Goal: Information Seeking & Learning: Find specific page/section

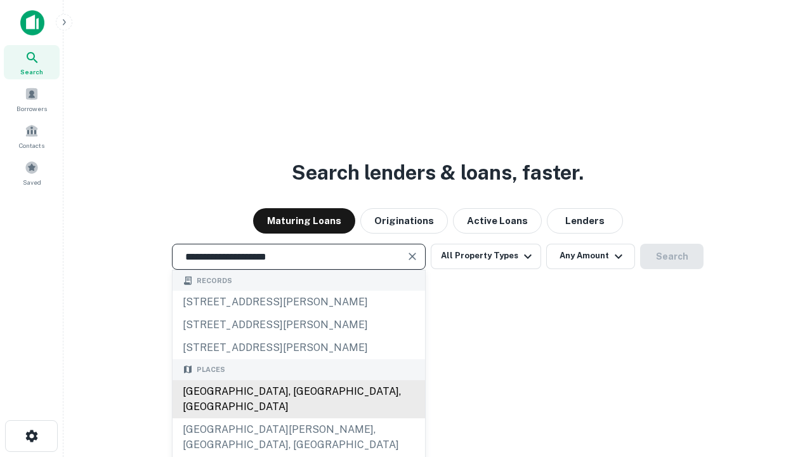
click at [298, 418] on div "[GEOGRAPHIC_DATA], [GEOGRAPHIC_DATA], [GEOGRAPHIC_DATA]" at bounding box center [299, 399] width 252 height 38
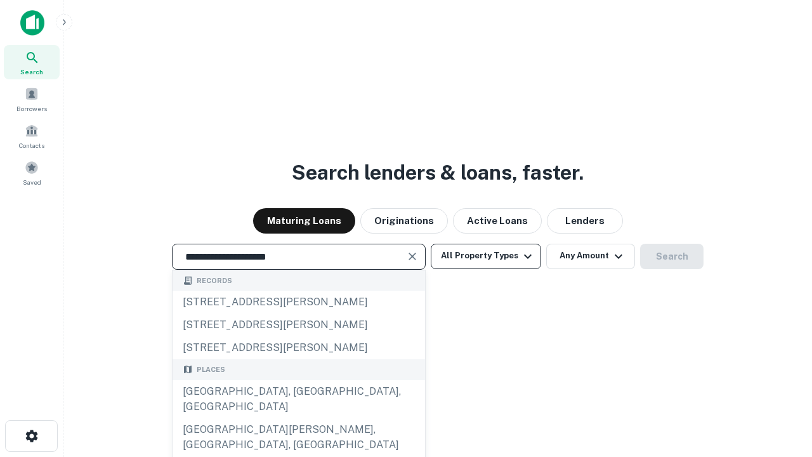
click at [486, 256] on button "All Property Types" at bounding box center [486, 256] width 110 height 25
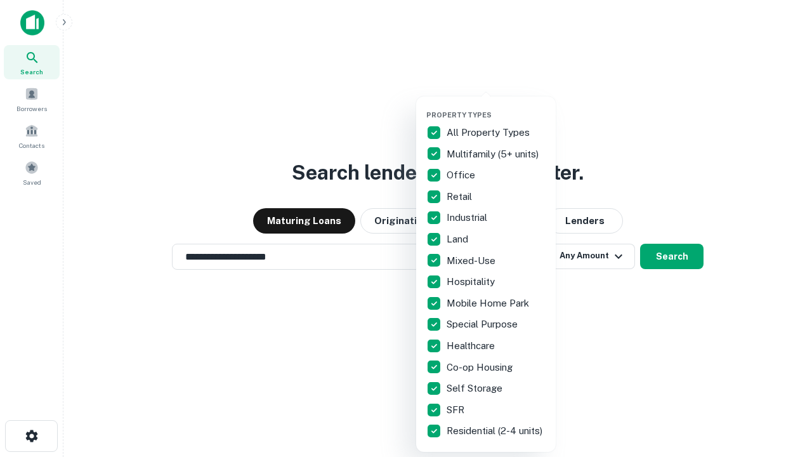
type input "**********"
click at [496, 107] on button "button" at bounding box center [496, 107] width 140 height 1
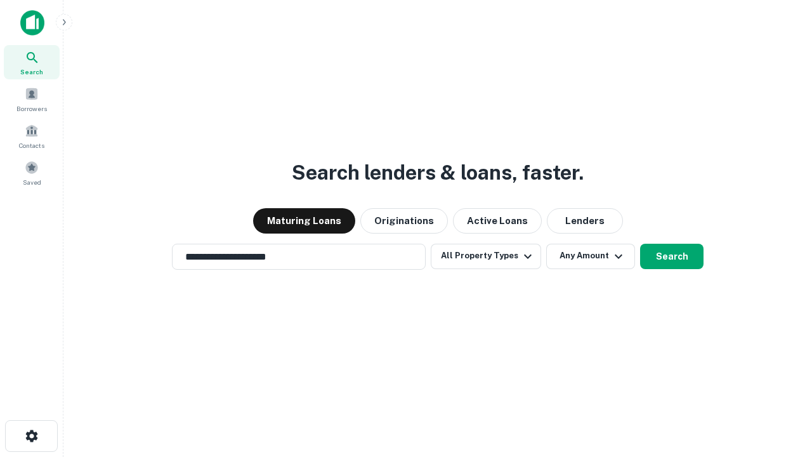
scroll to position [8, 153]
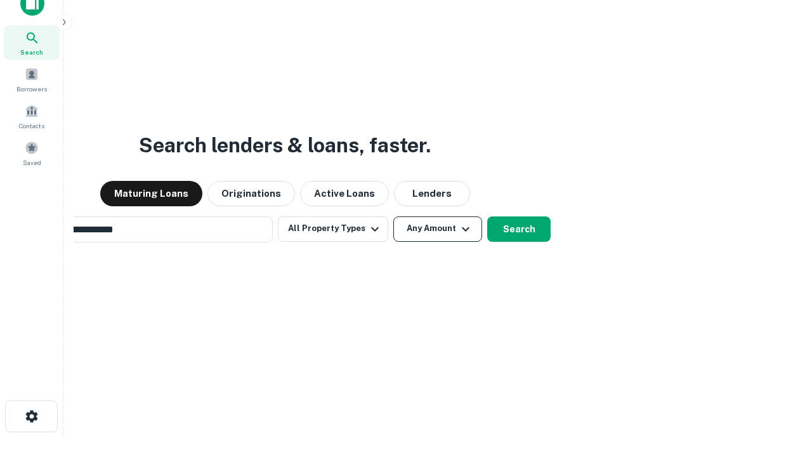
click at [393, 216] on button "Any Amount" at bounding box center [437, 228] width 89 height 25
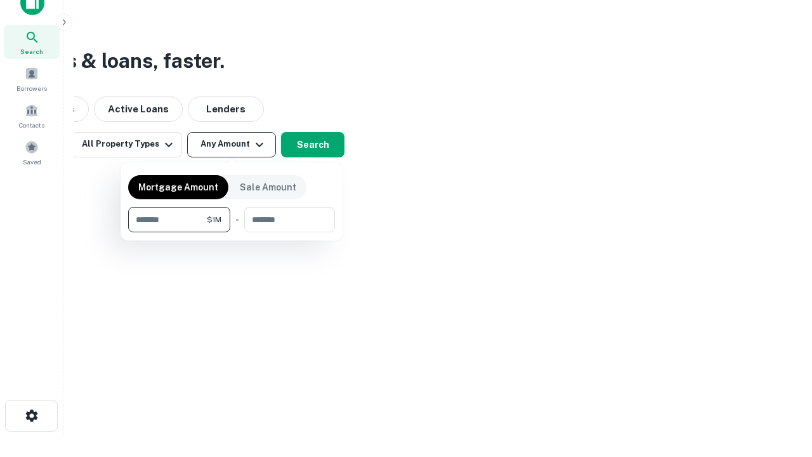
type input "*******"
click at [231, 232] on button "button" at bounding box center [231, 232] width 207 height 1
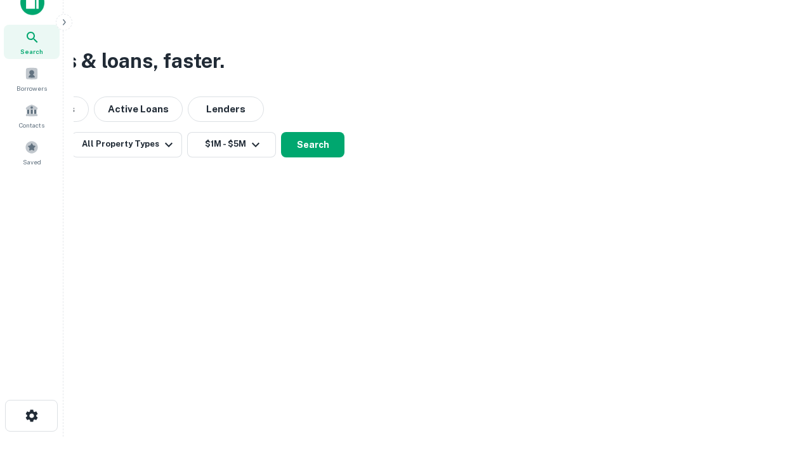
scroll to position [20, 0]
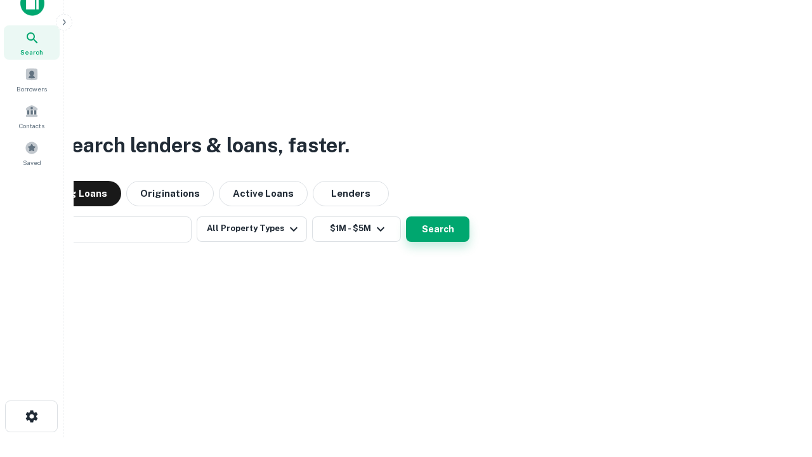
click at [406, 216] on button "Search" at bounding box center [437, 228] width 63 height 25
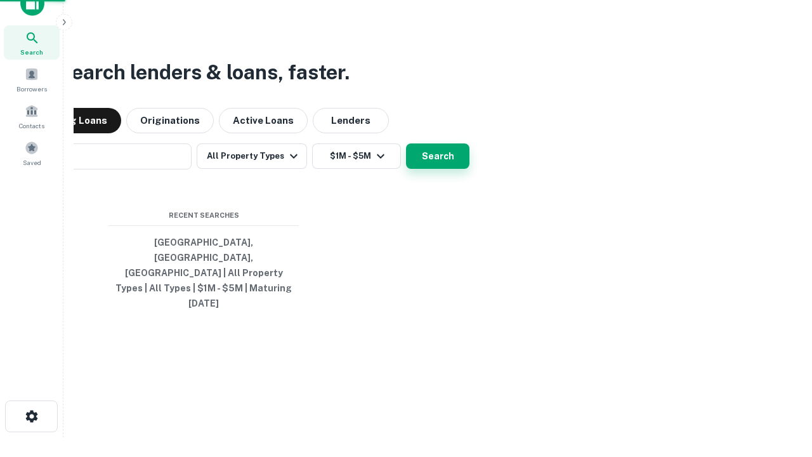
scroll to position [20, 0]
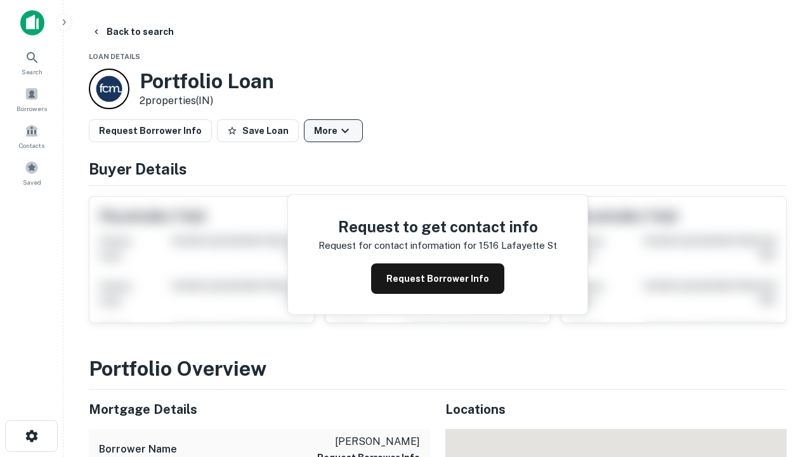
click at [333, 131] on button "More" at bounding box center [333, 130] width 59 height 23
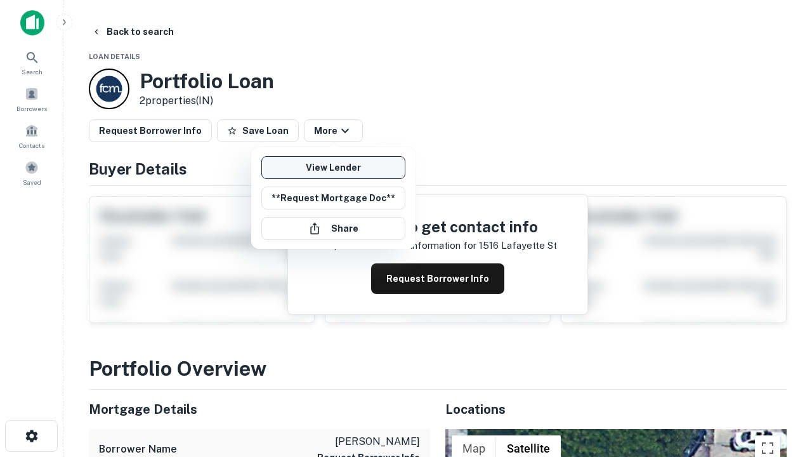
click at [333, 167] on link "View Lender" at bounding box center [333, 167] width 144 height 23
